Goal: Task Accomplishment & Management: Use online tool/utility

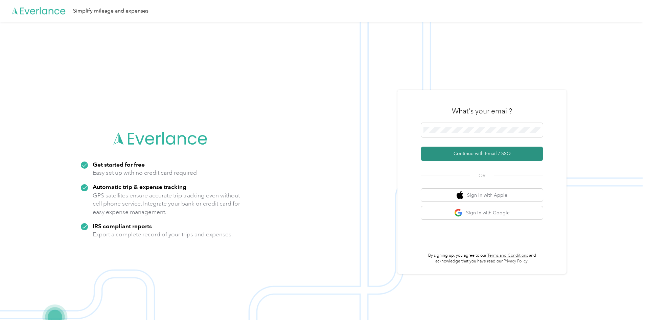
click at [484, 152] on button "Continue with Email / SSO" at bounding box center [482, 153] width 122 height 14
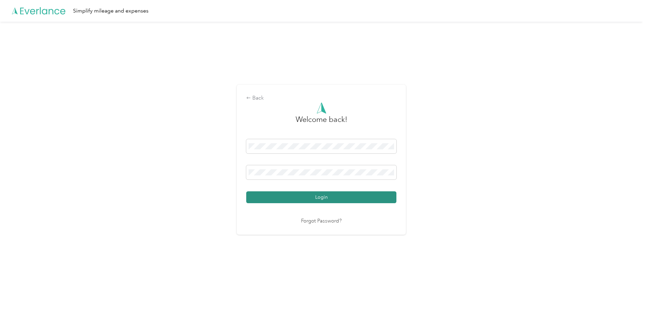
click at [315, 196] on button "Login" at bounding box center [321, 197] width 150 height 12
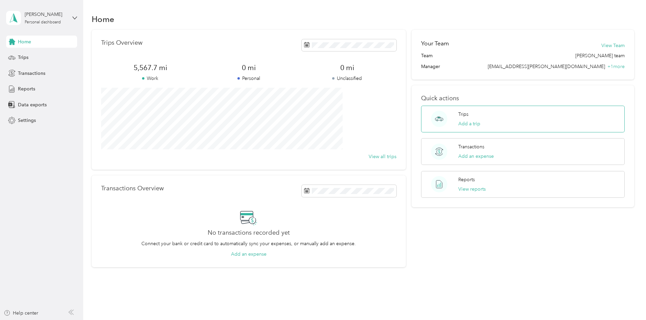
click at [463, 118] on div "Trips Add a trip" at bounding box center [469, 119] width 22 height 17
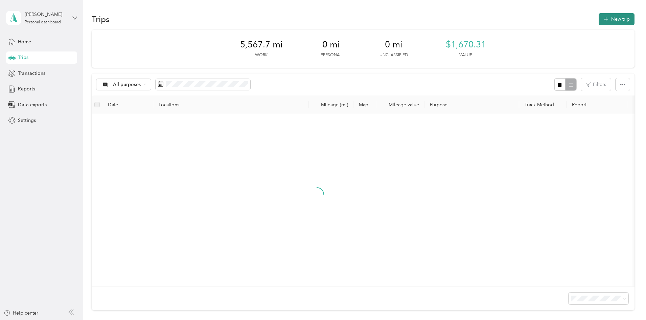
click at [602, 18] on icon "button" at bounding box center [606, 20] width 8 height 8
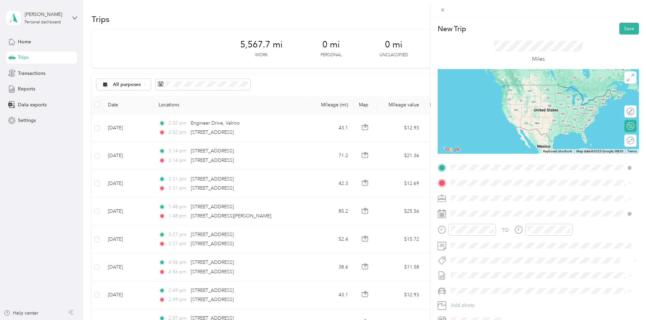
click at [493, 195] on span "[GEOGRAPHIC_DATA][US_STATE], [GEOGRAPHIC_DATA]" at bounding box center [526, 192] width 125 height 6
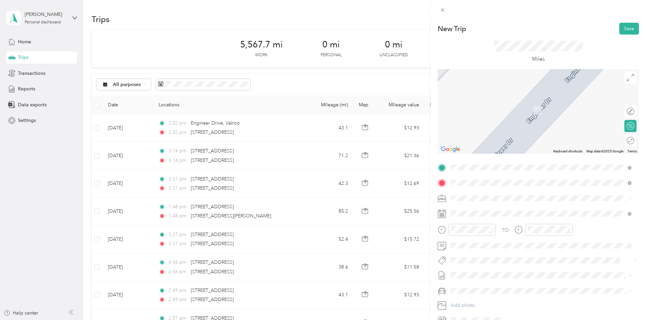
click at [482, 248] on span "[STREET_ADDRESS][PERSON_NAME][US_STATE]" at bounding box center [516, 245] width 105 height 6
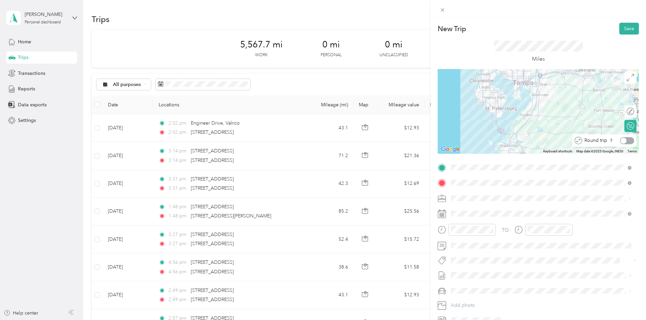
click at [621, 139] on div at bounding box center [624, 140] width 6 height 6
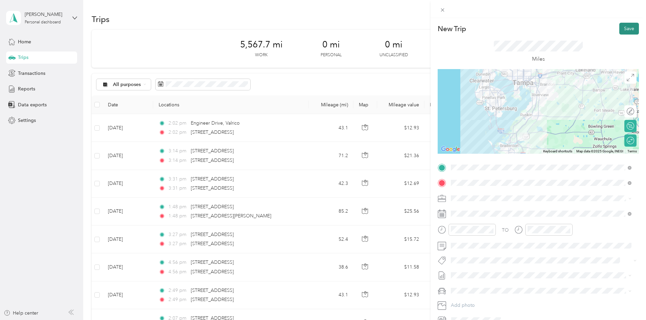
click at [627, 28] on button "Save" at bounding box center [629, 29] width 20 height 12
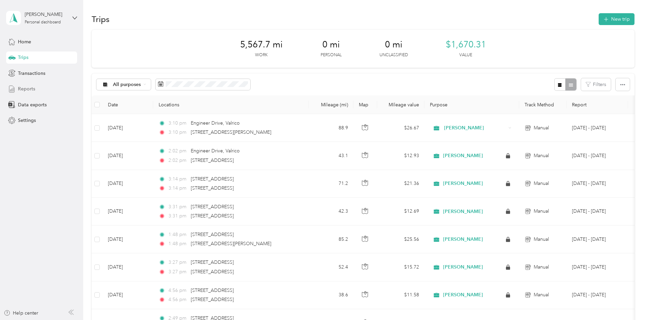
click at [28, 88] on span "Reports" at bounding box center [26, 88] width 17 height 7
